Goal: Information Seeking & Learning: Learn about a topic

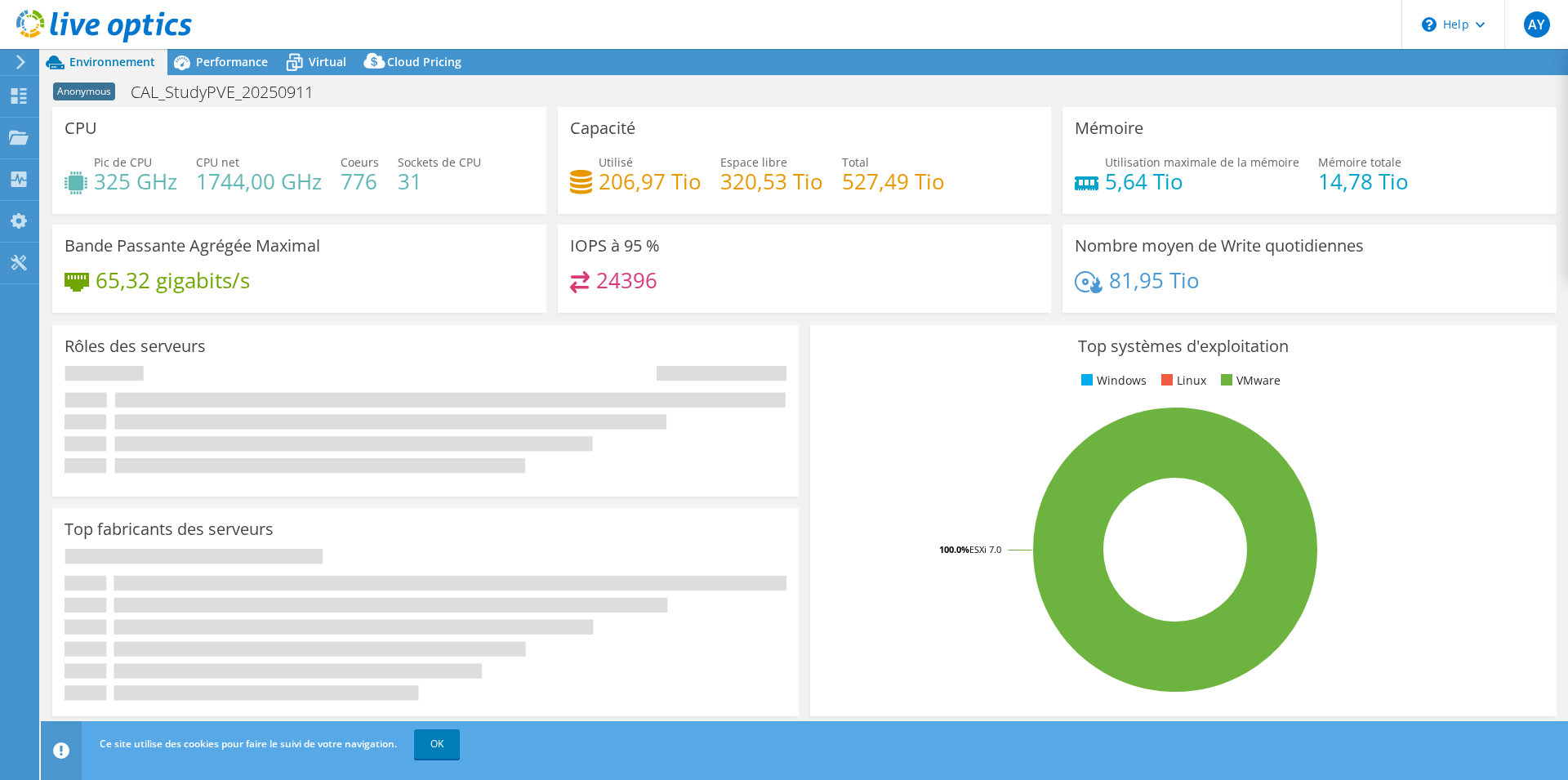
select select "USD"
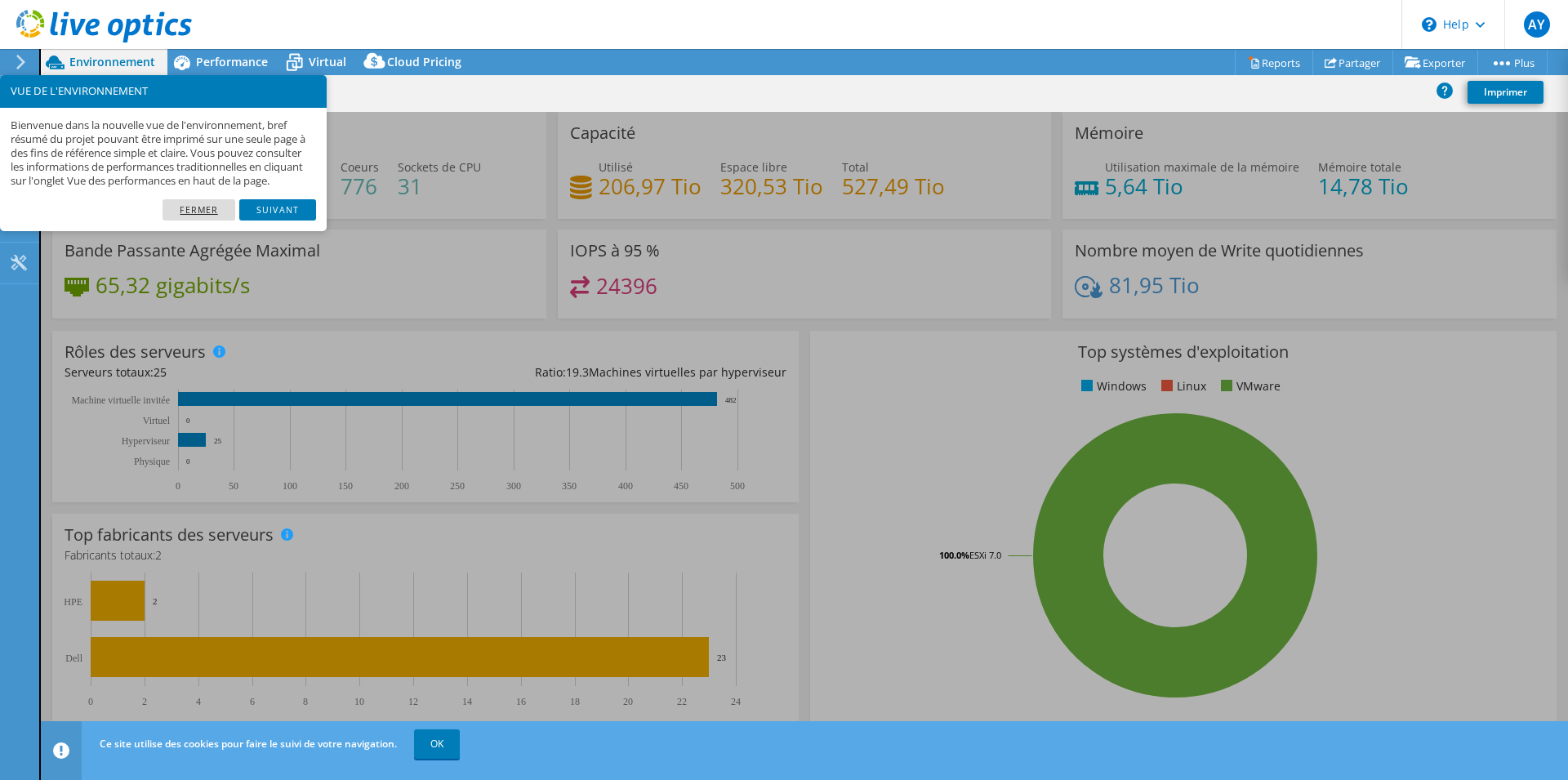
click at [213, 221] on link "Fermer" at bounding box center [199, 210] width 73 height 21
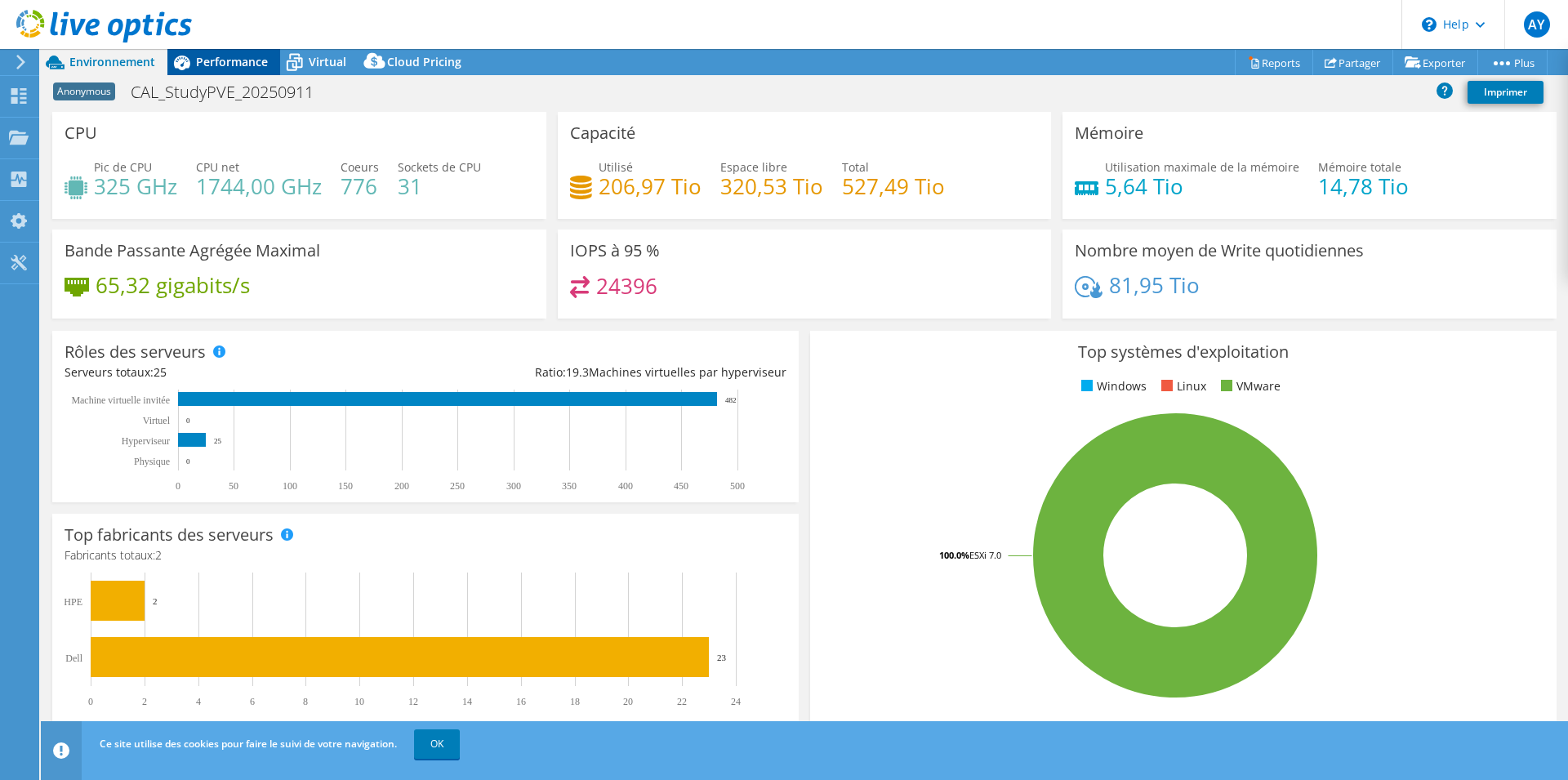
click at [239, 63] on span "Performance" at bounding box center [232, 62] width 72 height 16
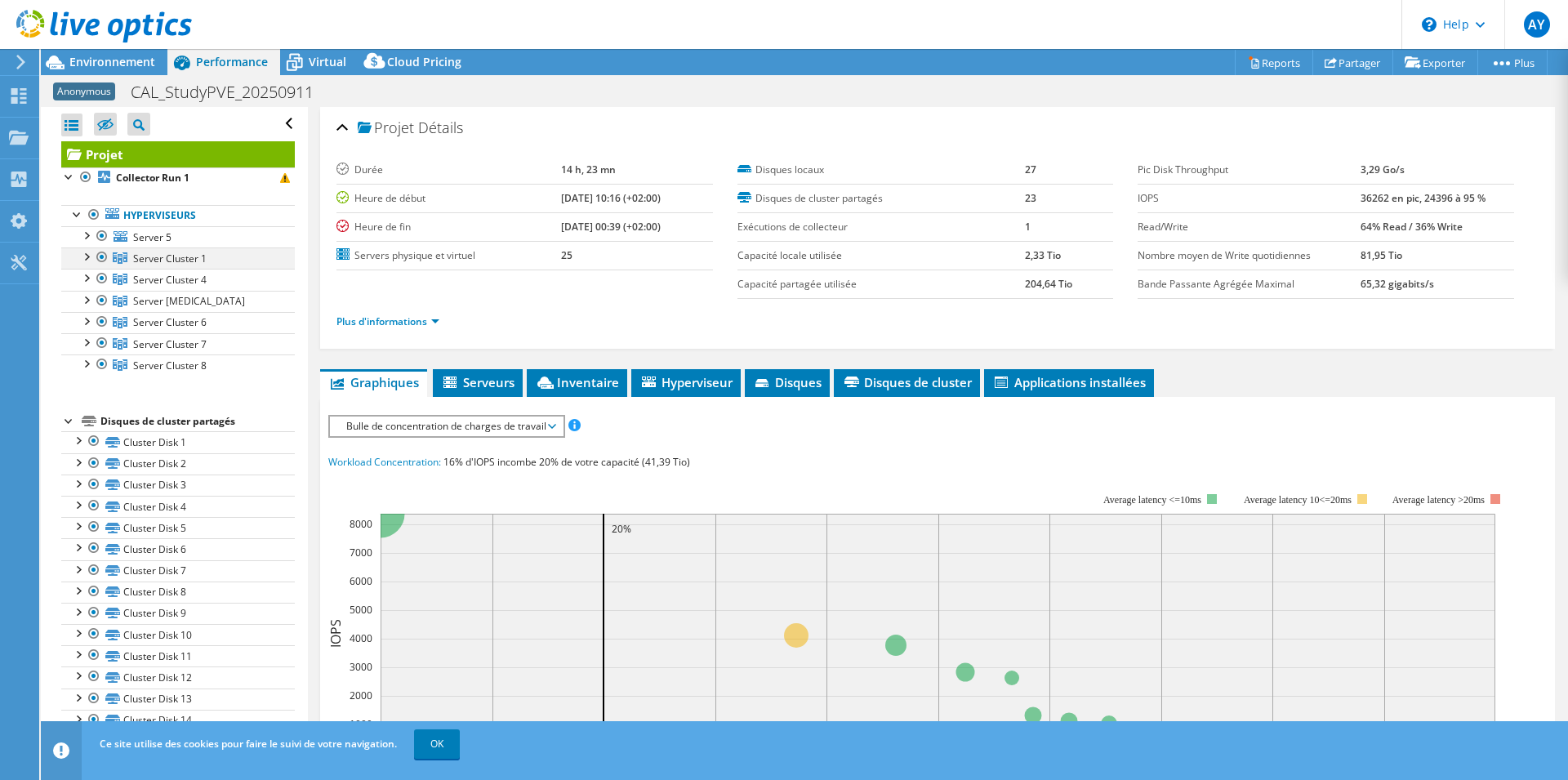
click at [84, 259] on div at bounding box center [85, 256] width 17 height 17
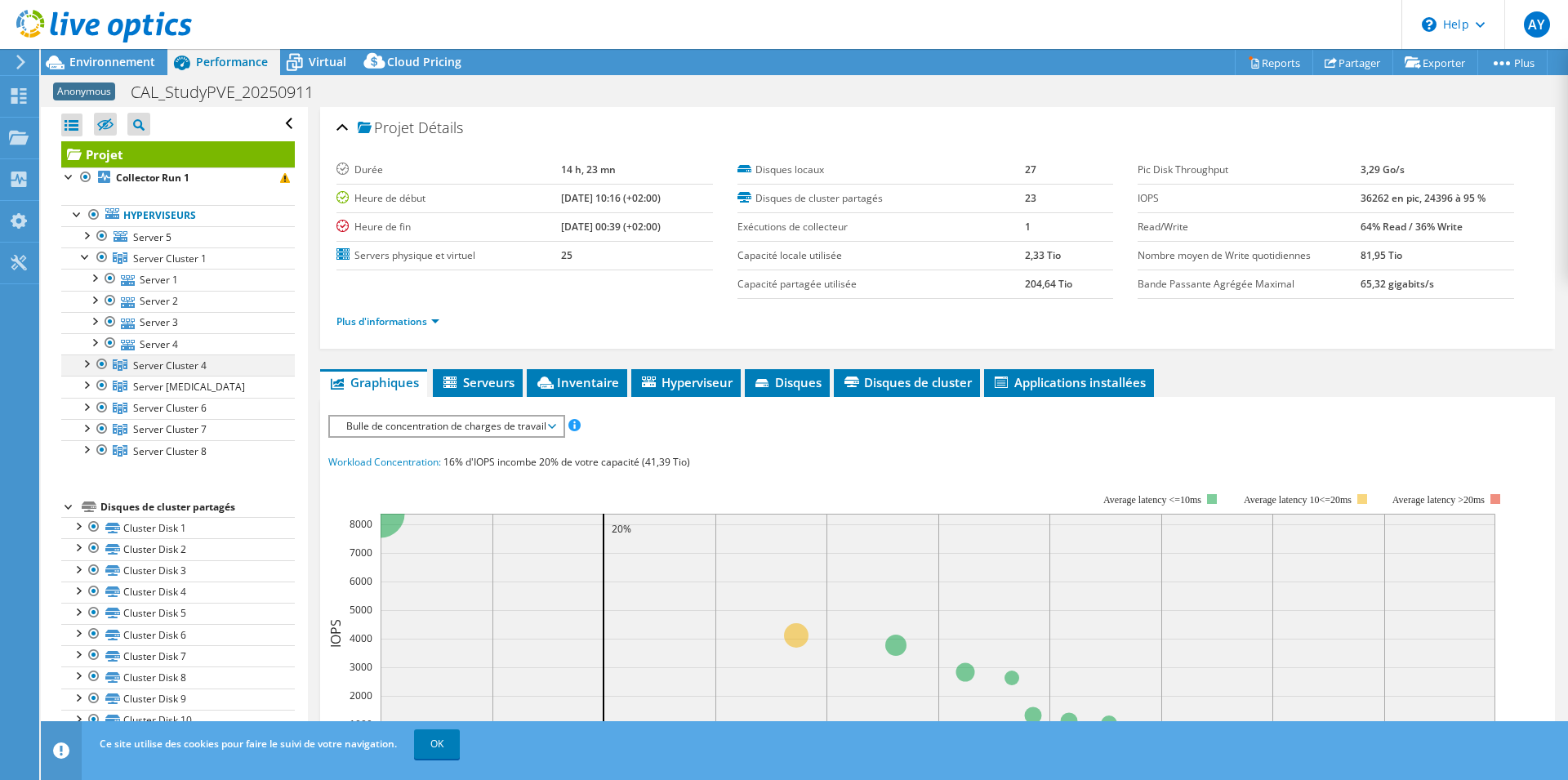
click at [84, 361] on div at bounding box center [85, 362] width 17 height 17
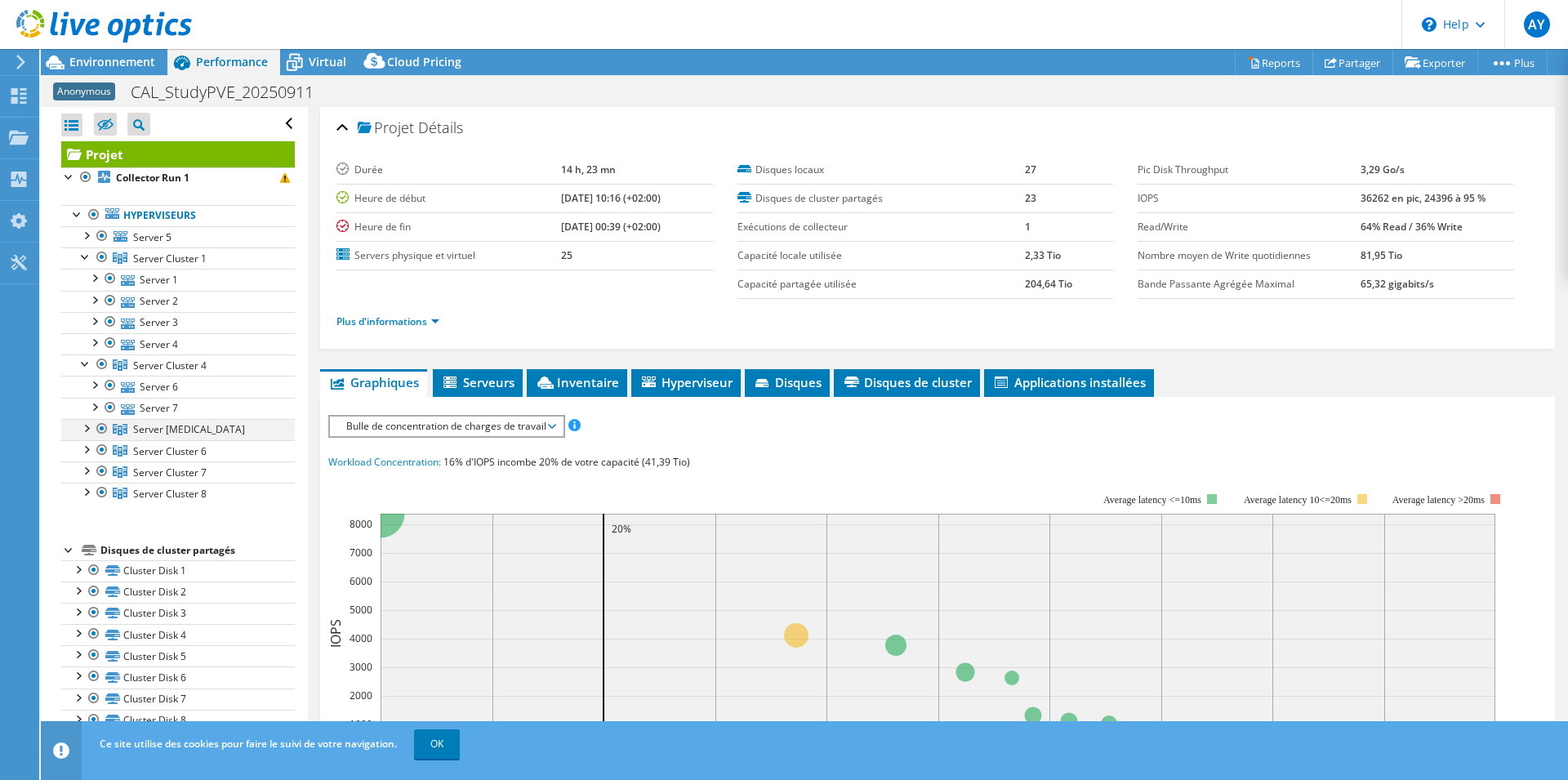
click at [87, 431] on div at bounding box center [85, 427] width 17 height 17
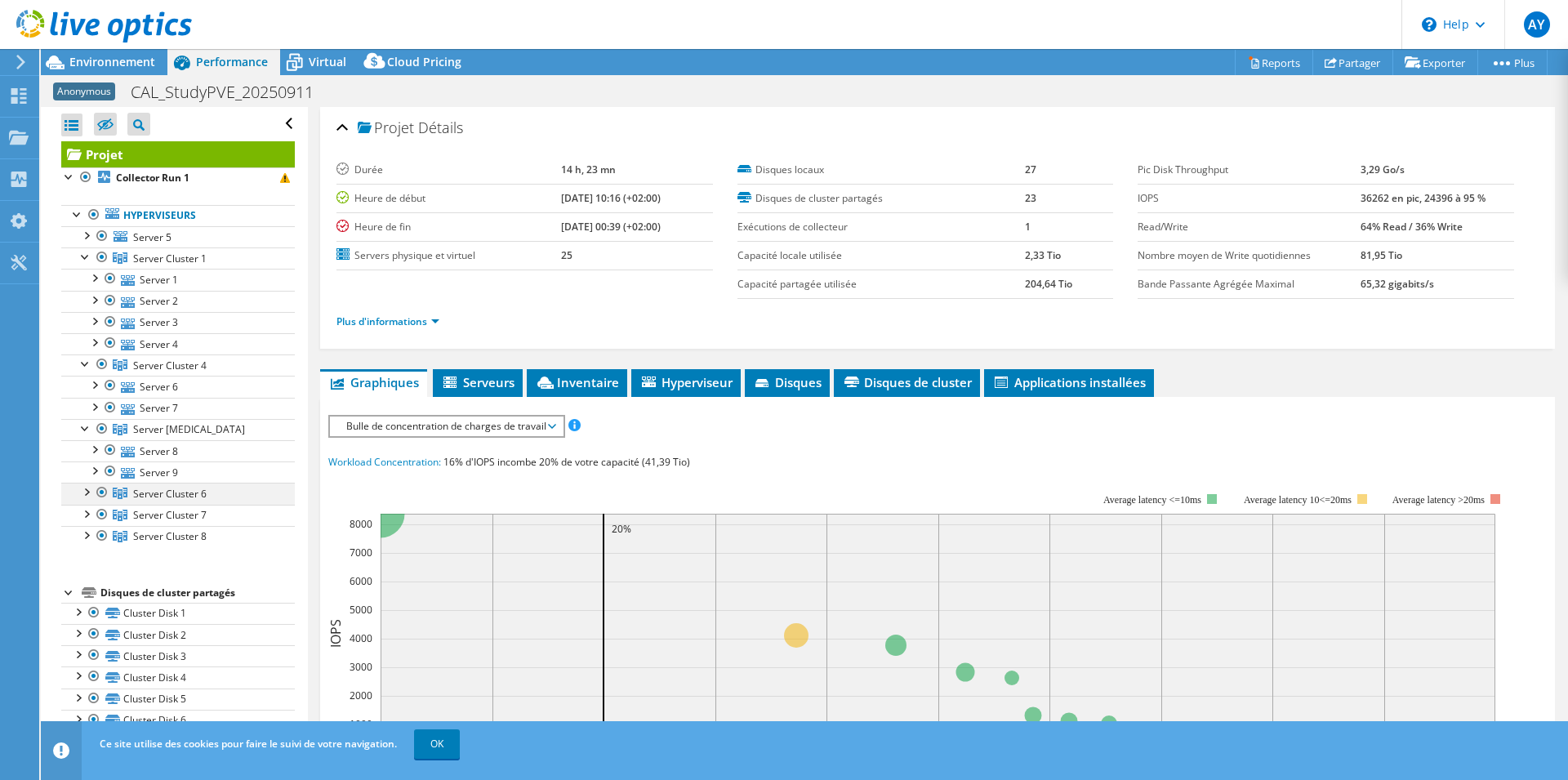
click at [87, 492] on div at bounding box center [85, 491] width 17 height 17
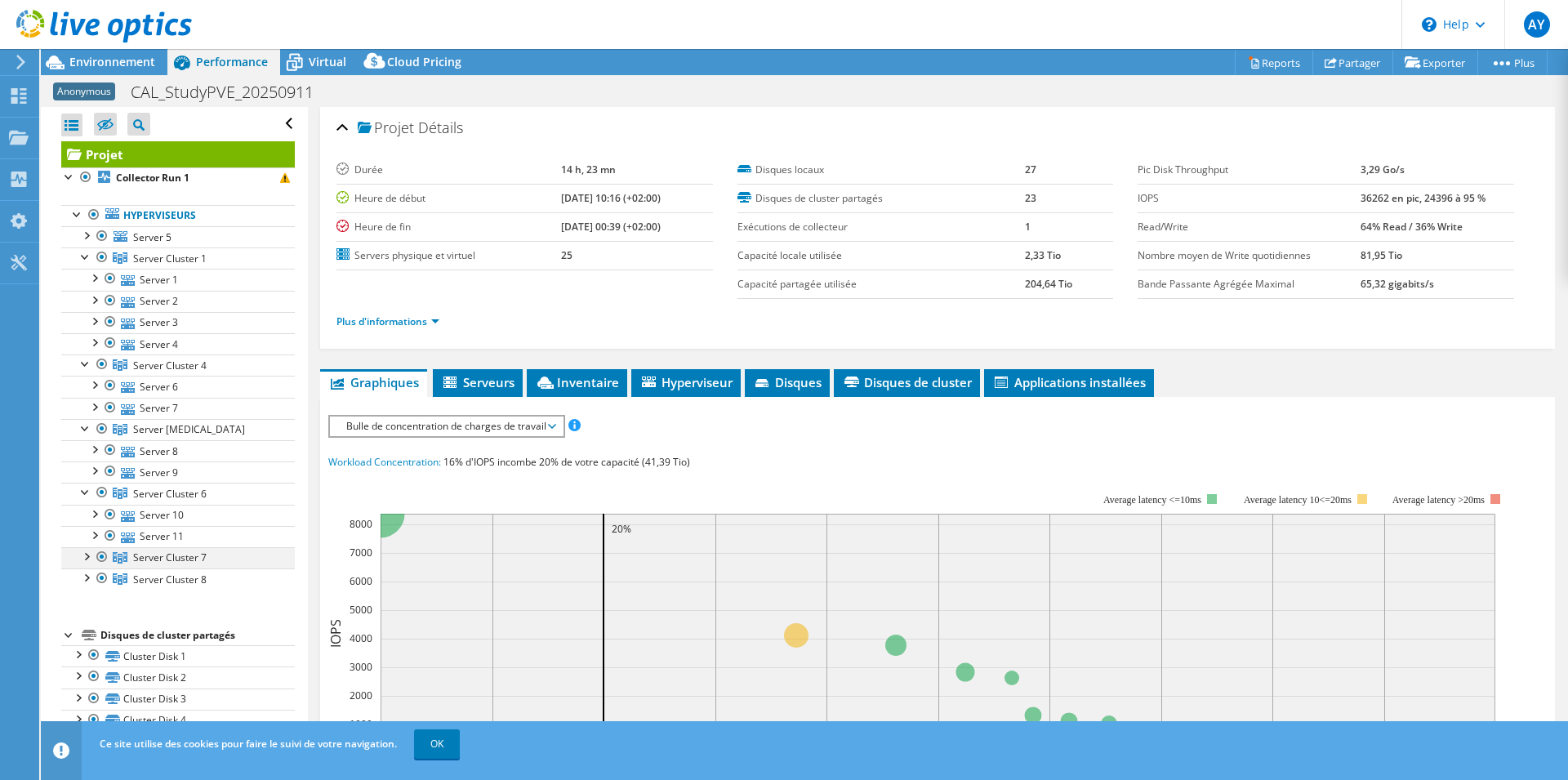
click at [86, 557] on div at bounding box center [85, 556] width 17 height 17
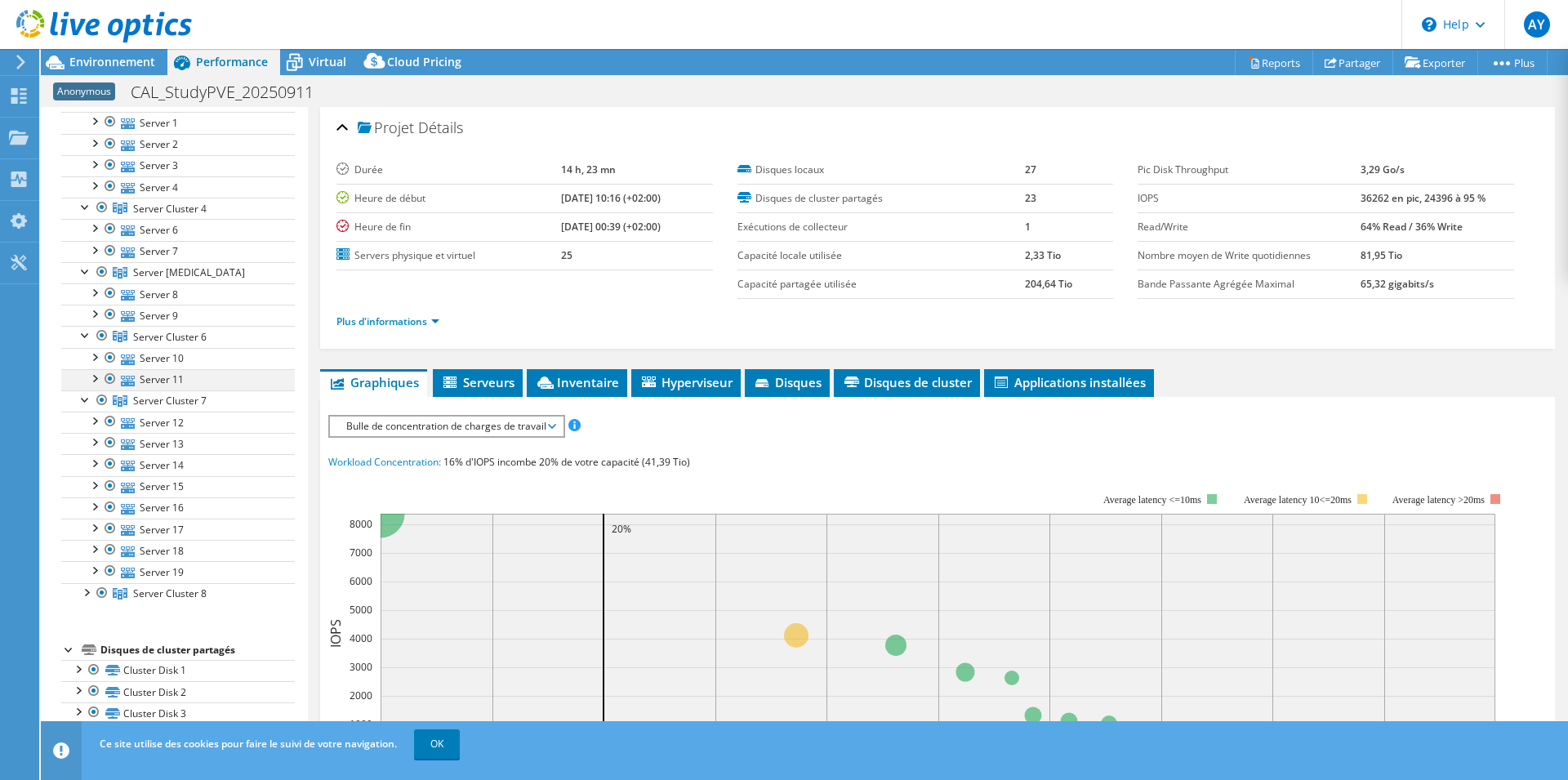
scroll to position [167, 0]
click at [88, 579] on div at bounding box center [85, 581] width 17 height 17
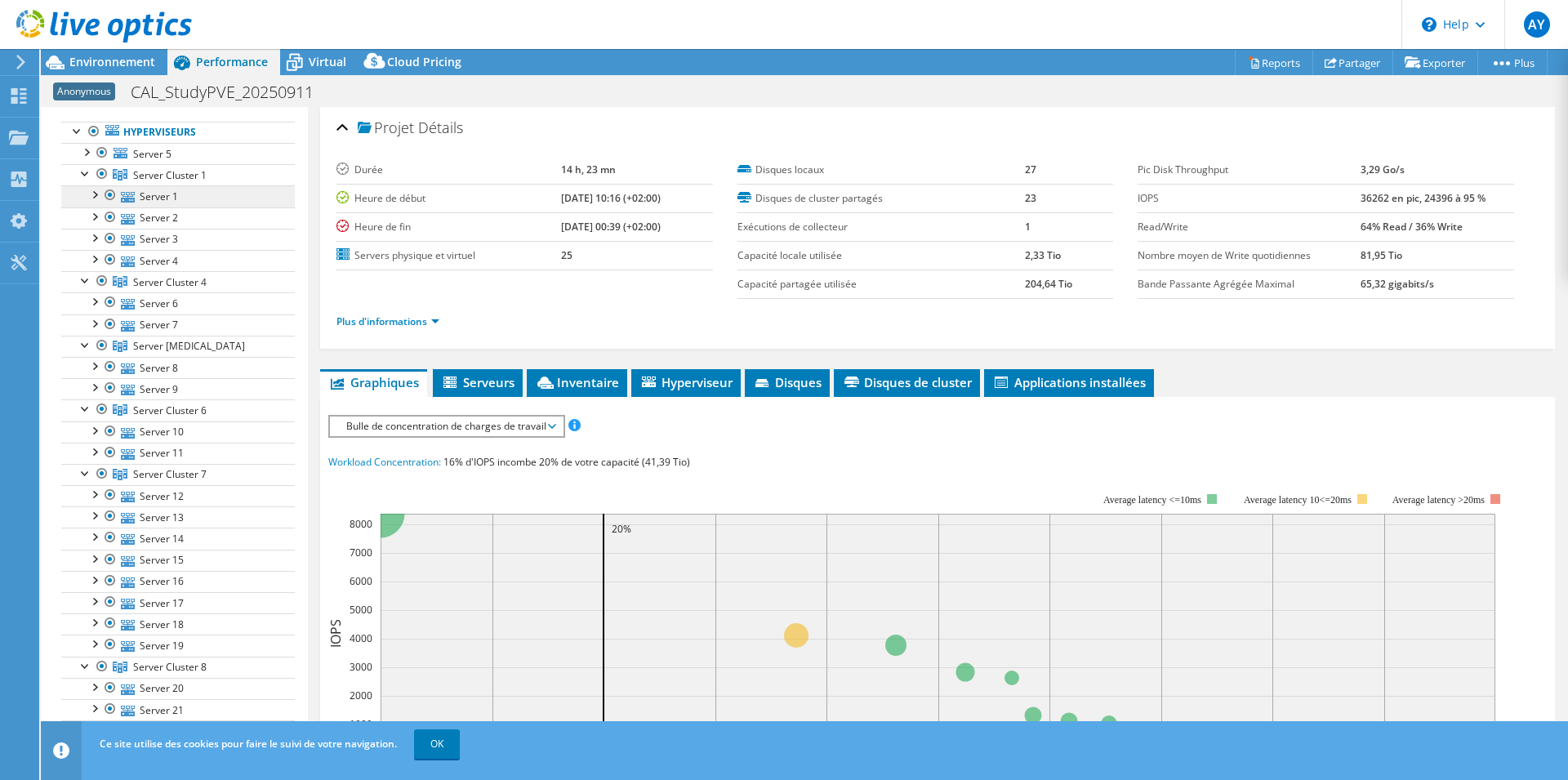
scroll to position [0, 0]
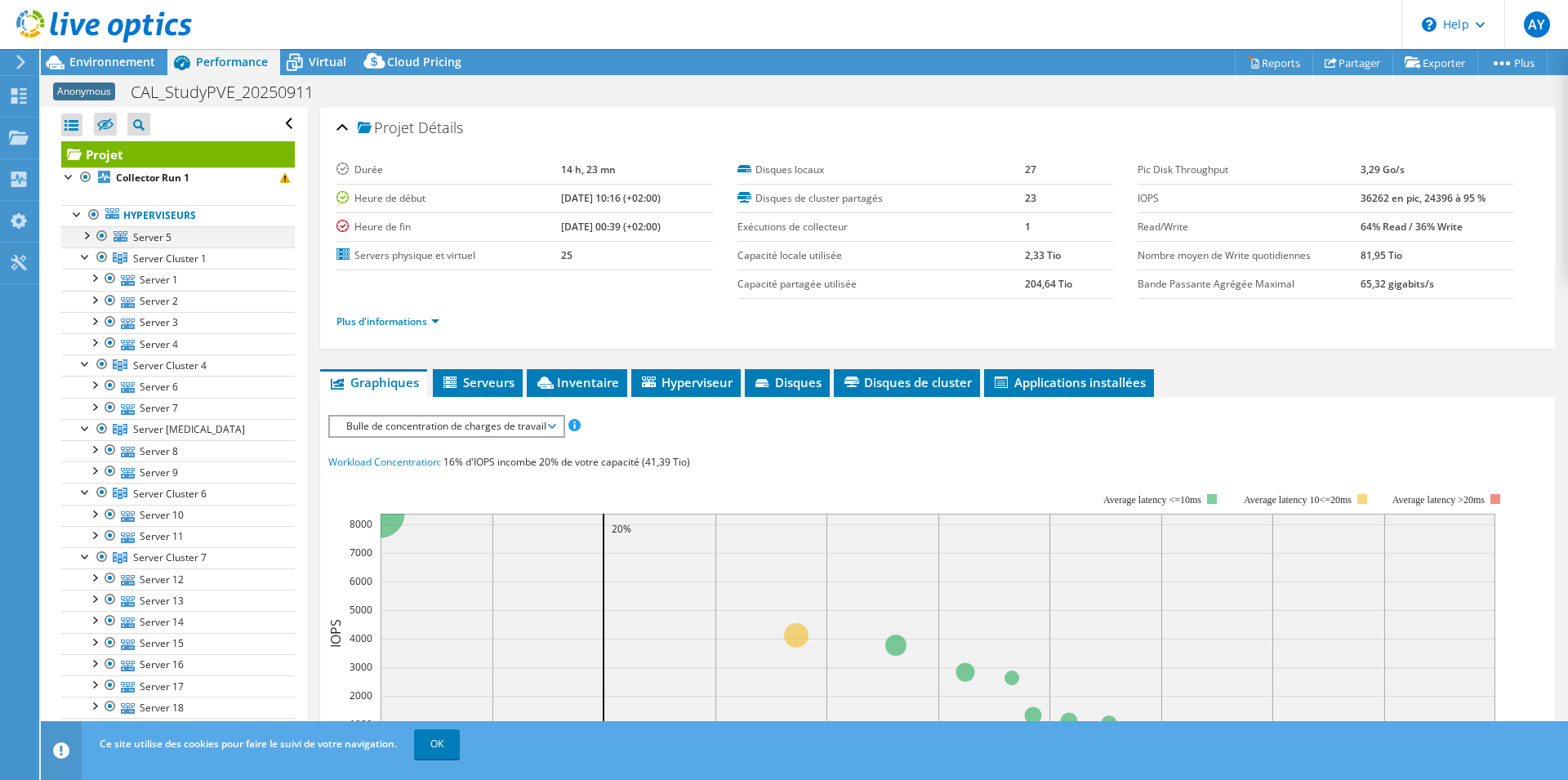
click at [86, 235] on div at bounding box center [85, 234] width 17 height 17
click at [81, 237] on div at bounding box center [85, 234] width 17 height 17
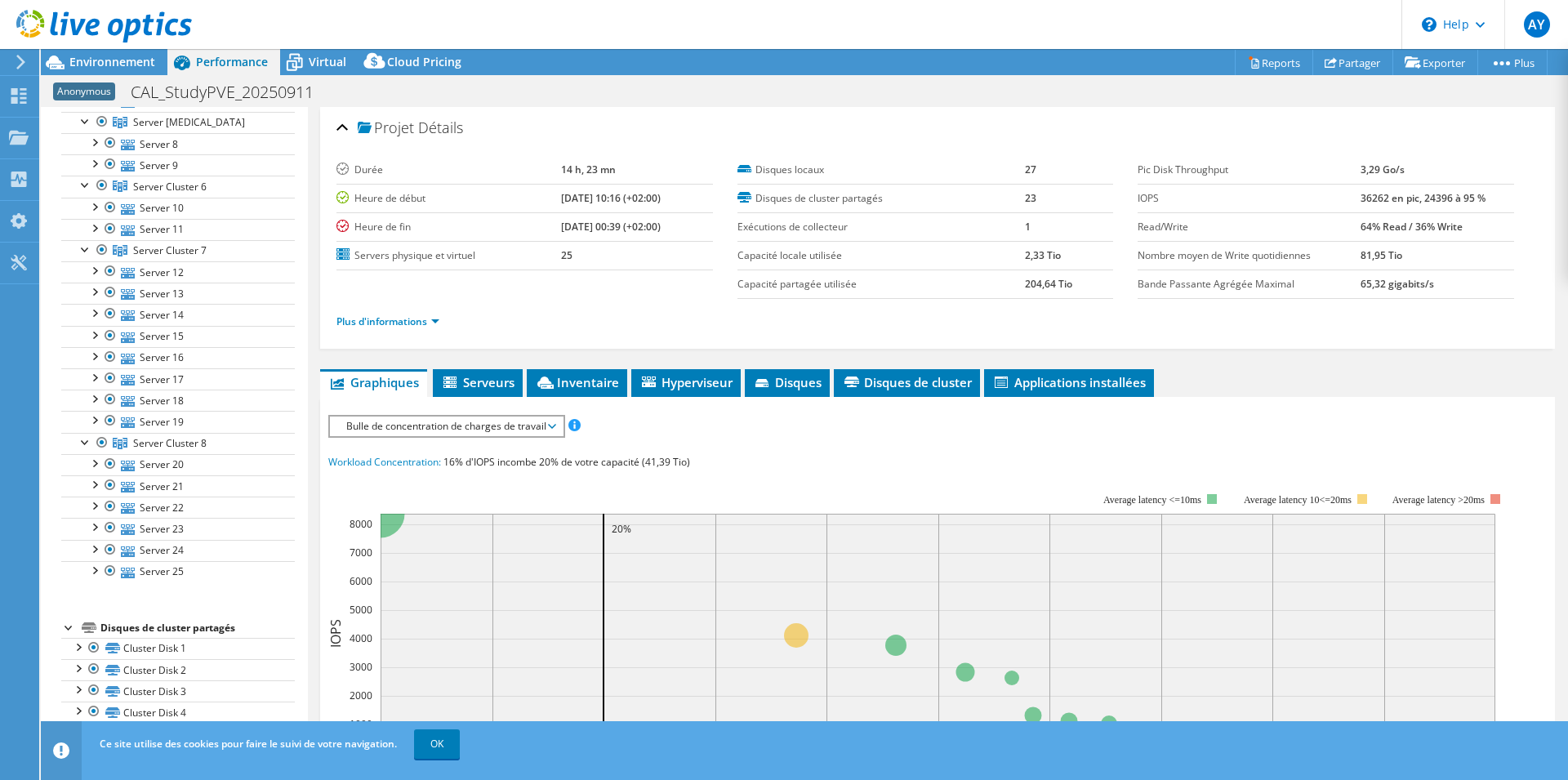
scroll to position [333, 0]
